Goal: Task Accomplishment & Management: Use online tool/utility

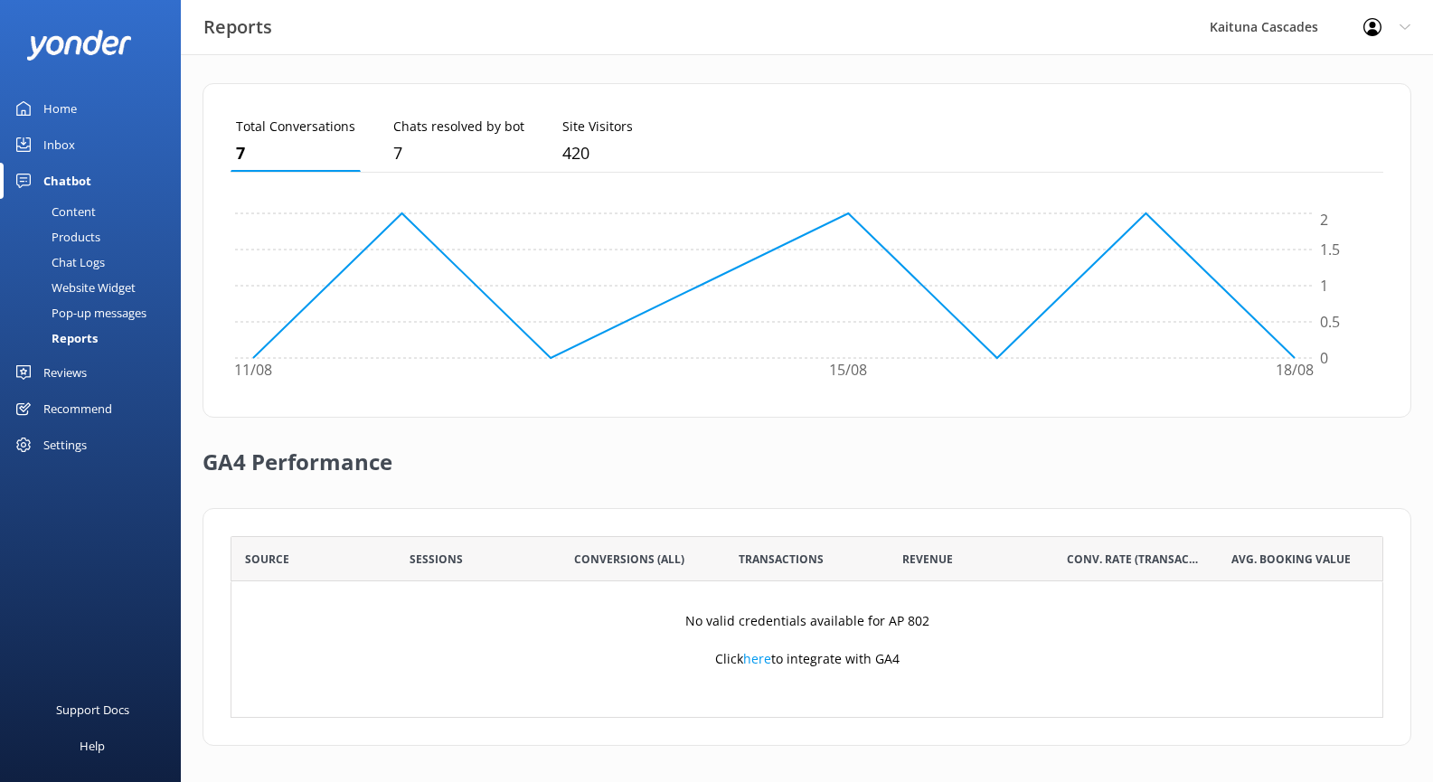
scroll to position [168, 1139]
click at [71, 146] on div "Inbox" at bounding box center [59, 145] width 32 height 36
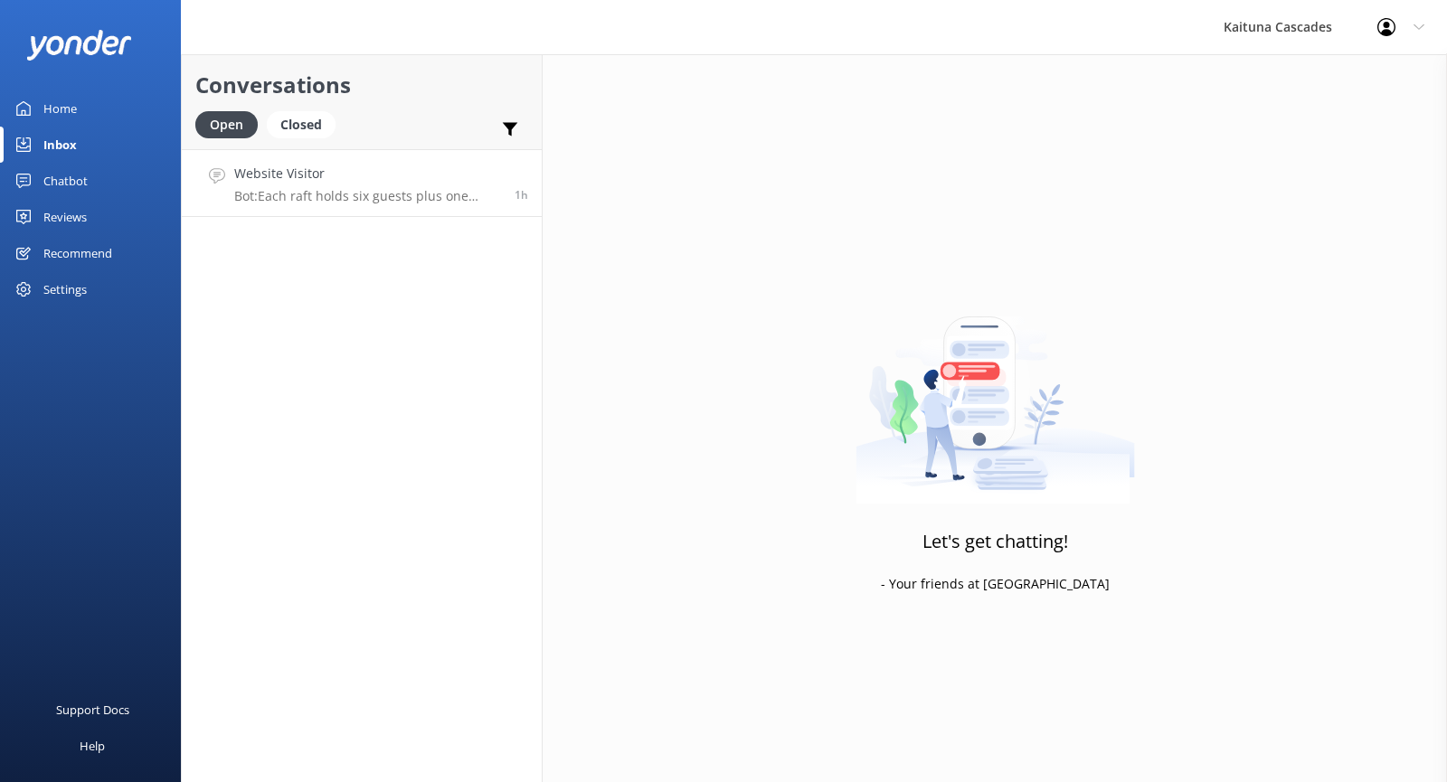
click at [414, 193] on p "Bot: Each raft holds six guests plus one guide, making a total of seven people …" at bounding box center [367, 196] width 267 height 16
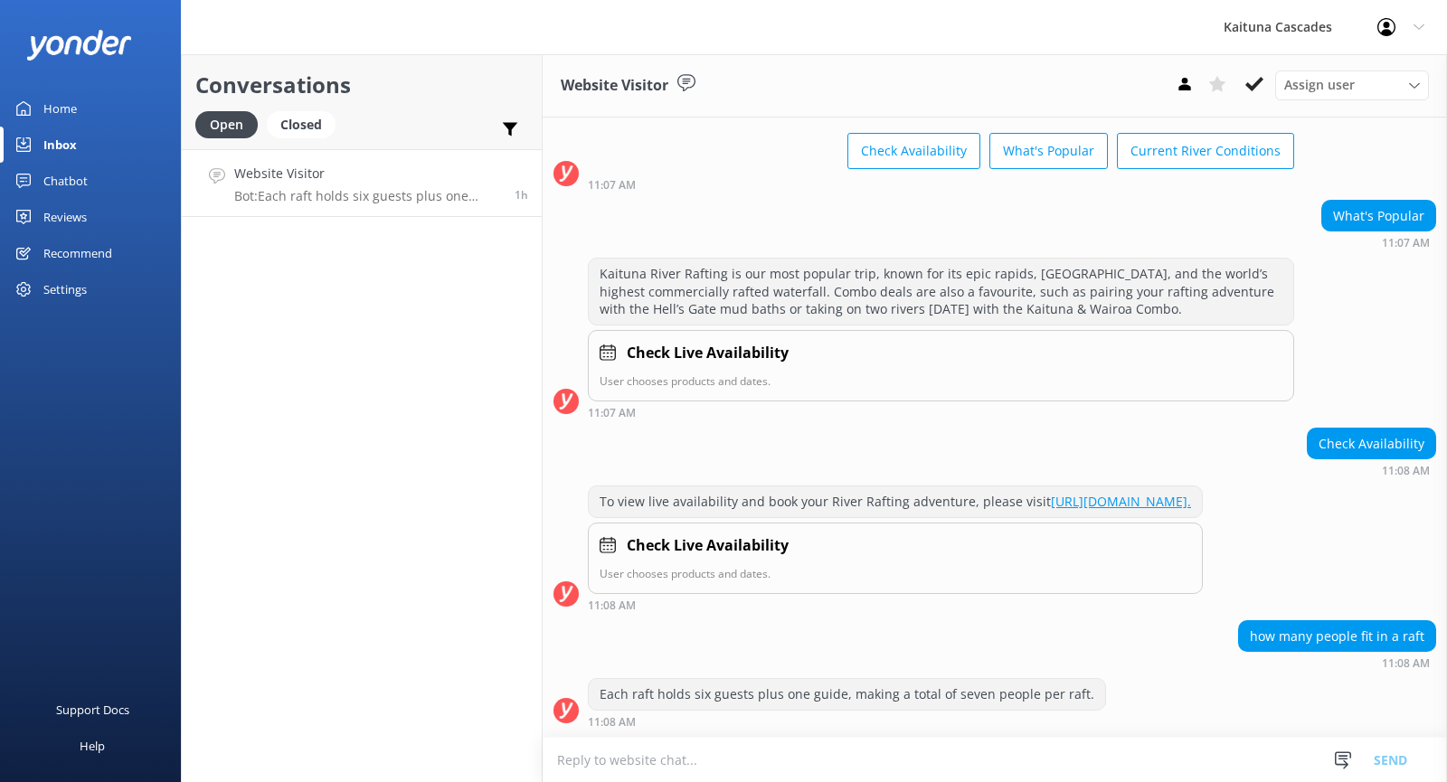
scroll to position [98, 0]
click at [1251, 88] on use at bounding box center [1254, 84] width 18 height 14
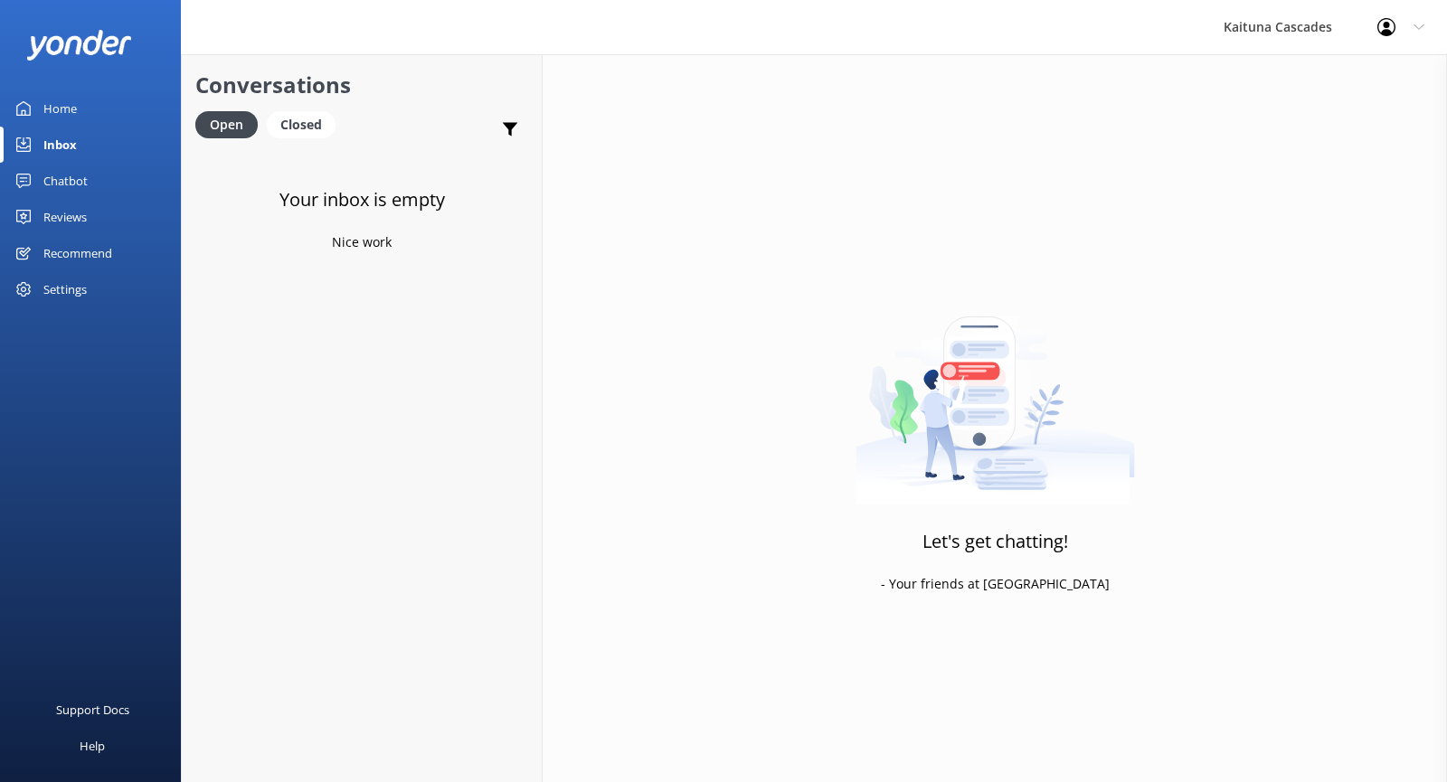
click at [289, 105] on div "Conversations Open Closed Important Assigned to me Unassigned" at bounding box center [362, 101] width 360 height 95
click at [299, 123] on div "Closed" at bounding box center [301, 124] width 69 height 27
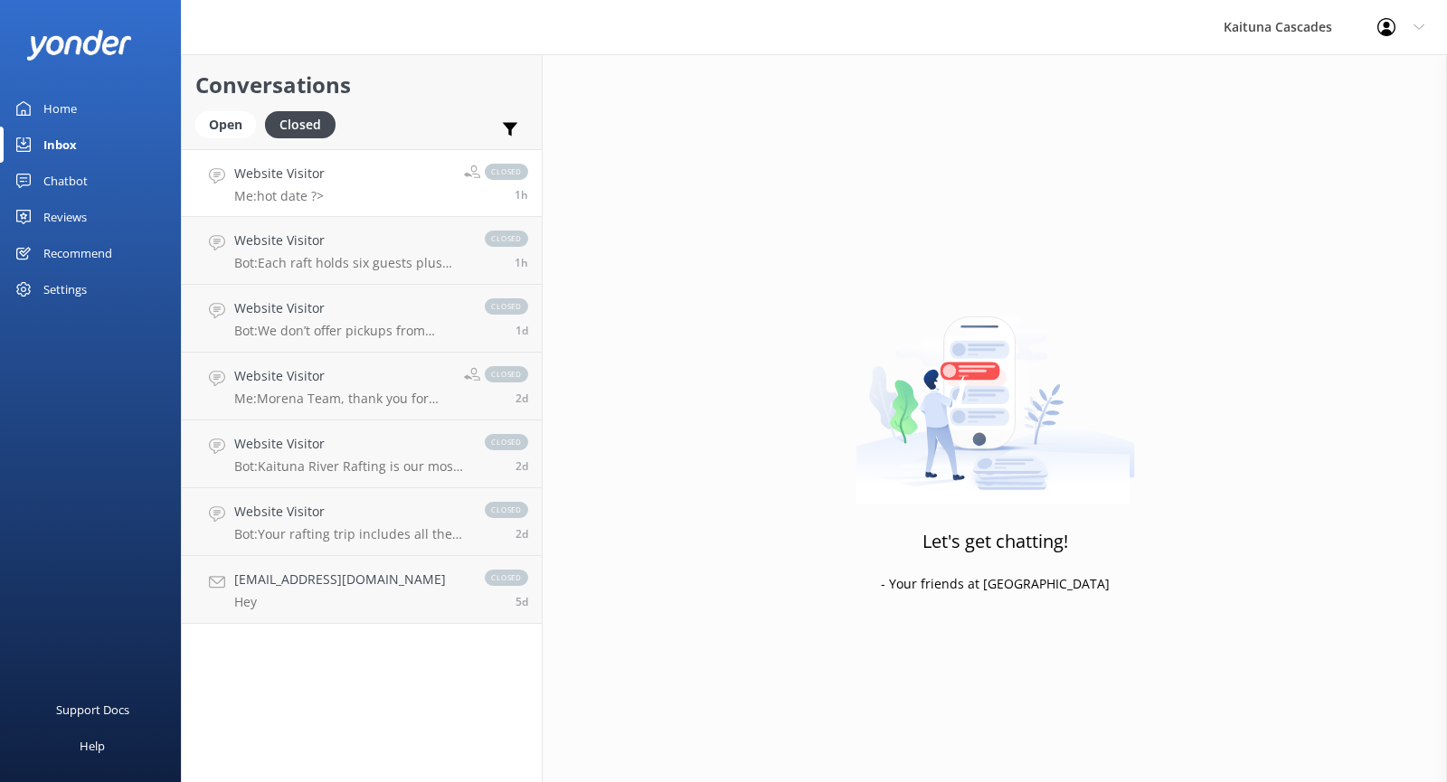
drag, startPoint x: 388, startPoint y: 184, endPoint x: 333, endPoint y: 170, distance: 57.0
click at [333, 170] on link "Website Visitor Me: hot date ?> closed 1h" at bounding box center [362, 183] width 360 height 68
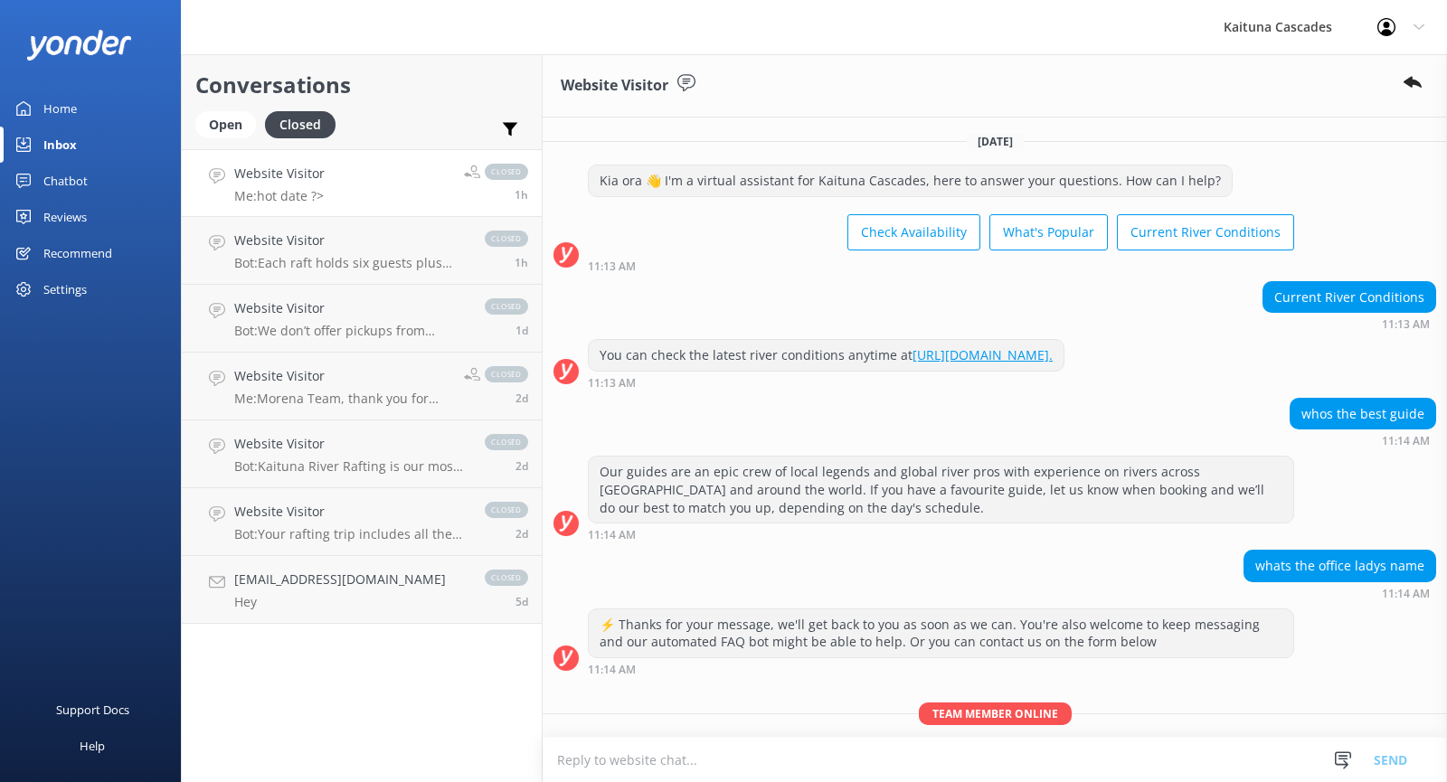
click at [68, 143] on div "Inbox" at bounding box center [59, 145] width 33 height 36
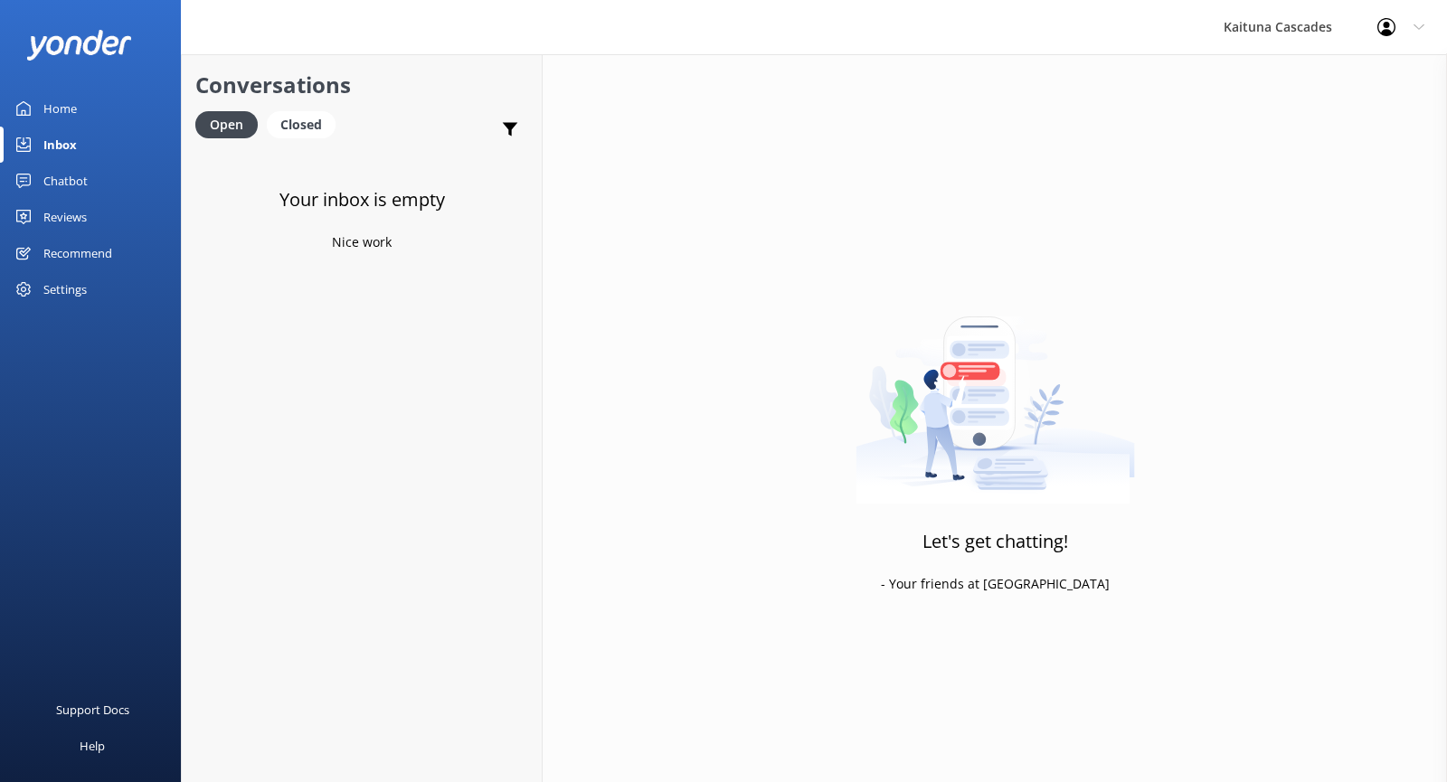
click at [86, 107] on link "Home" at bounding box center [90, 108] width 181 height 36
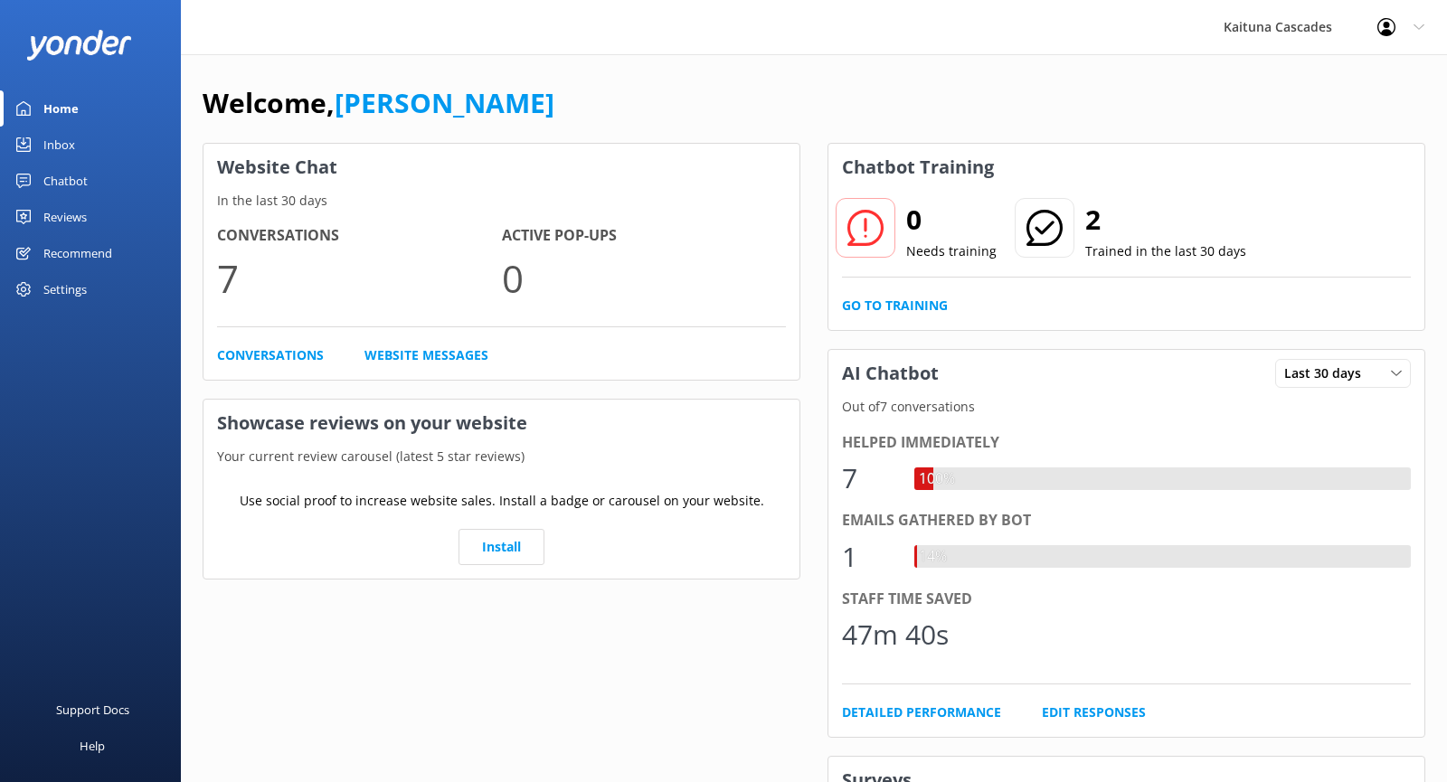
click at [86, 107] on link "Home" at bounding box center [90, 108] width 181 height 36
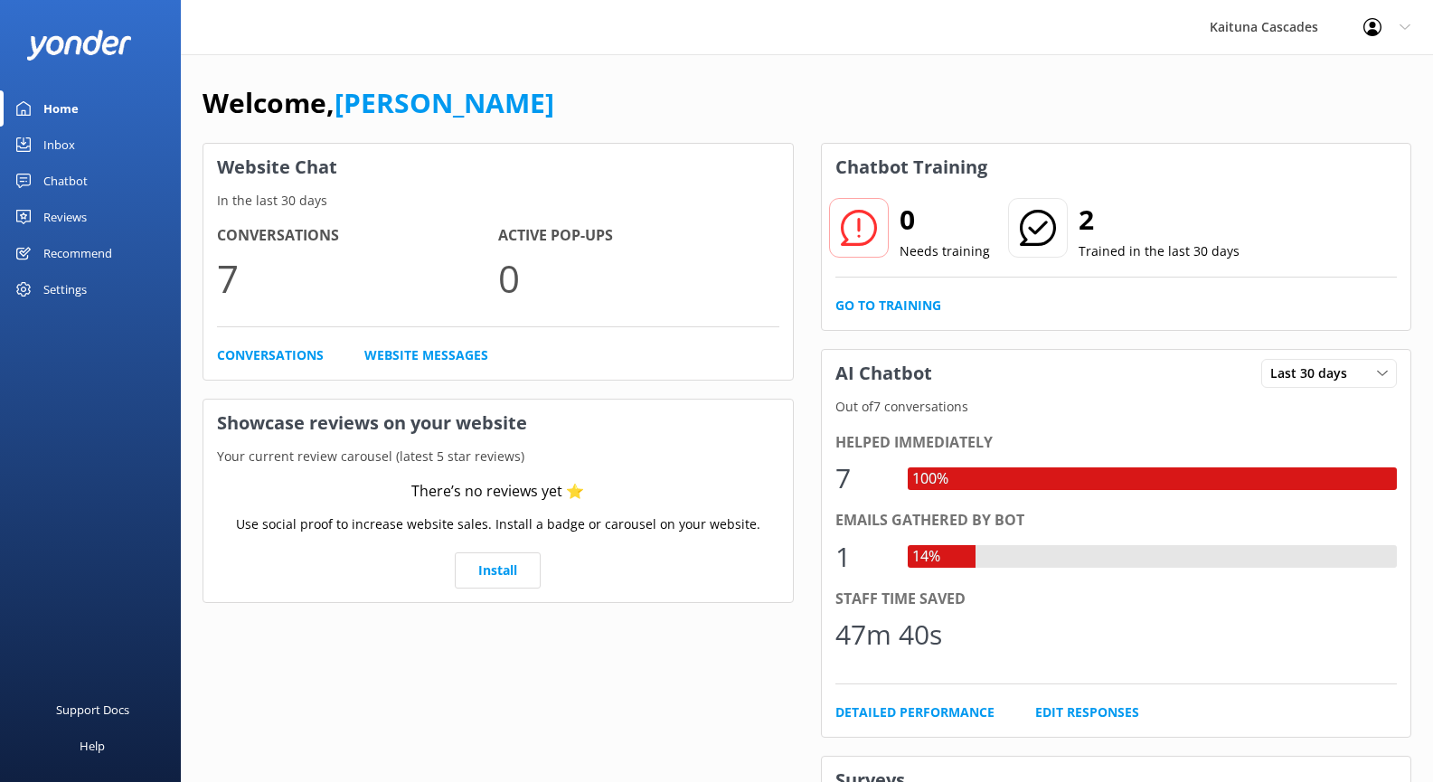
click at [934, 553] on div "14%" at bounding box center [926, 557] width 37 height 24
click at [948, 710] on link "Detailed Performance" at bounding box center [914, 713] width 159 height 20
